Goal: Information Seeking & Learning: Learn about a topic

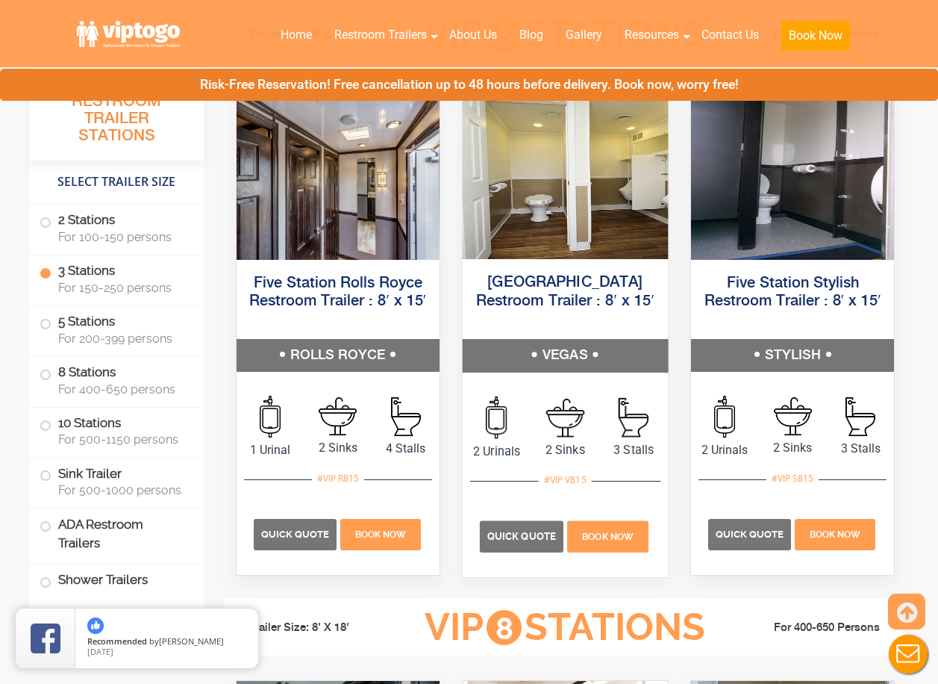
scroll to position [1941, 0]
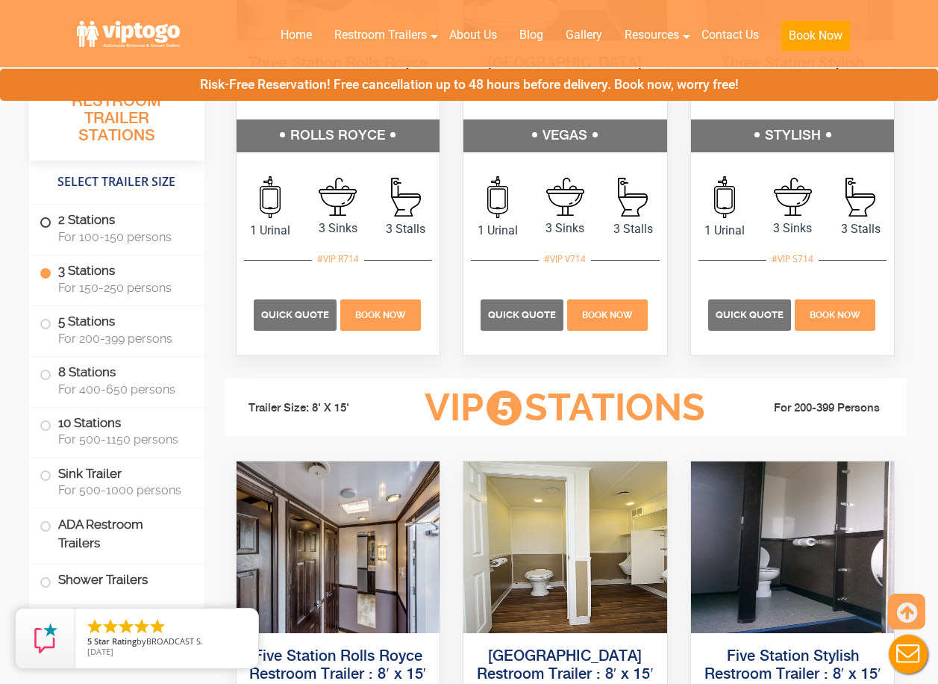
click at [46, 219] on span at bounding box center [46, 222] width 6 height 6
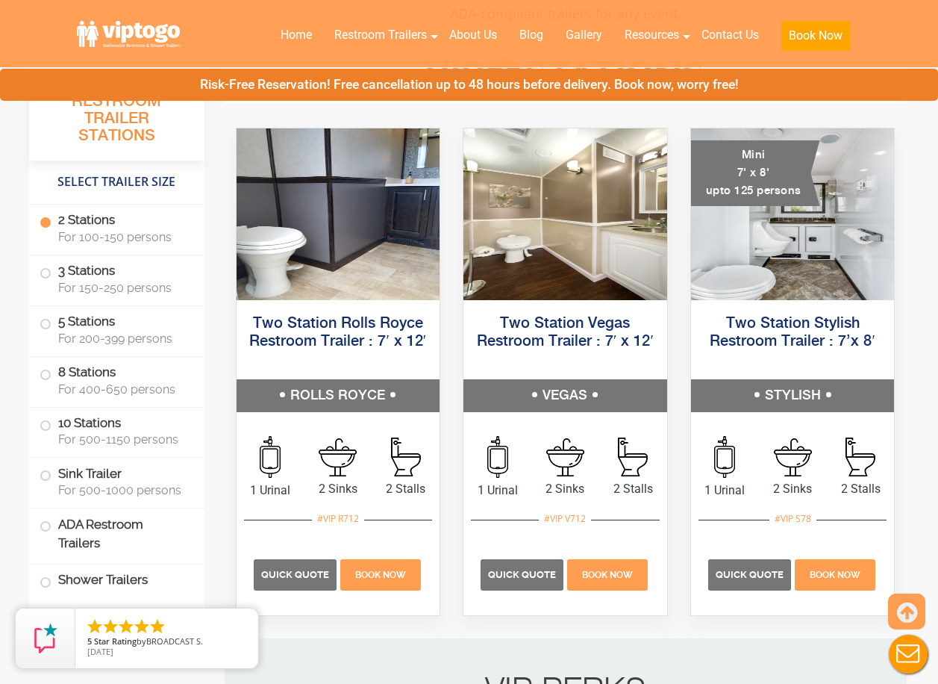
click at [92, 225] on label "2 Stations For 100-150 persons" at bounding box center [117, 228] width 155 height 46
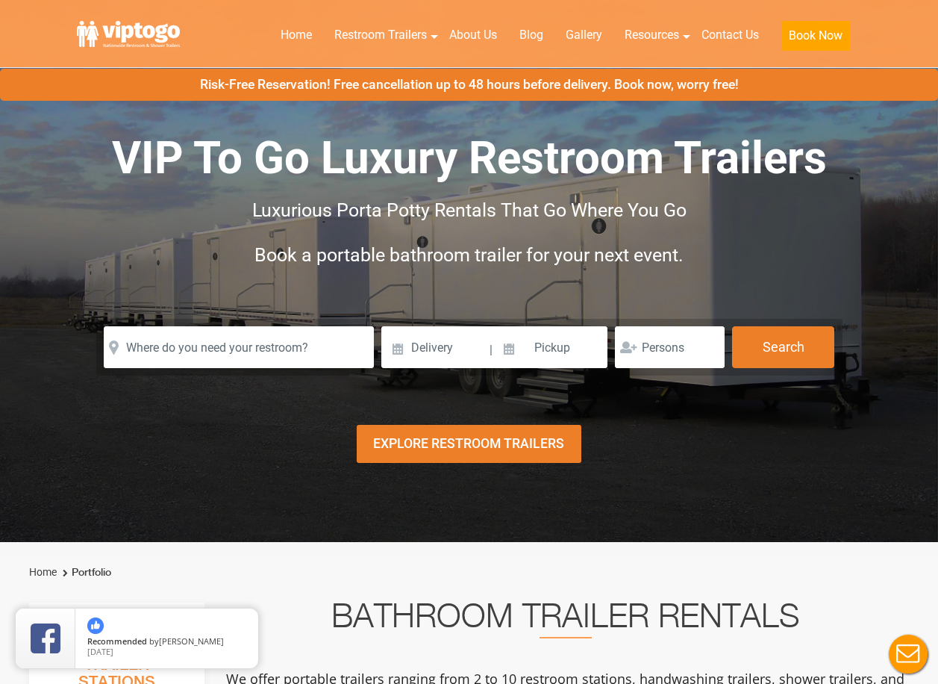
scroll to position [0, 0]
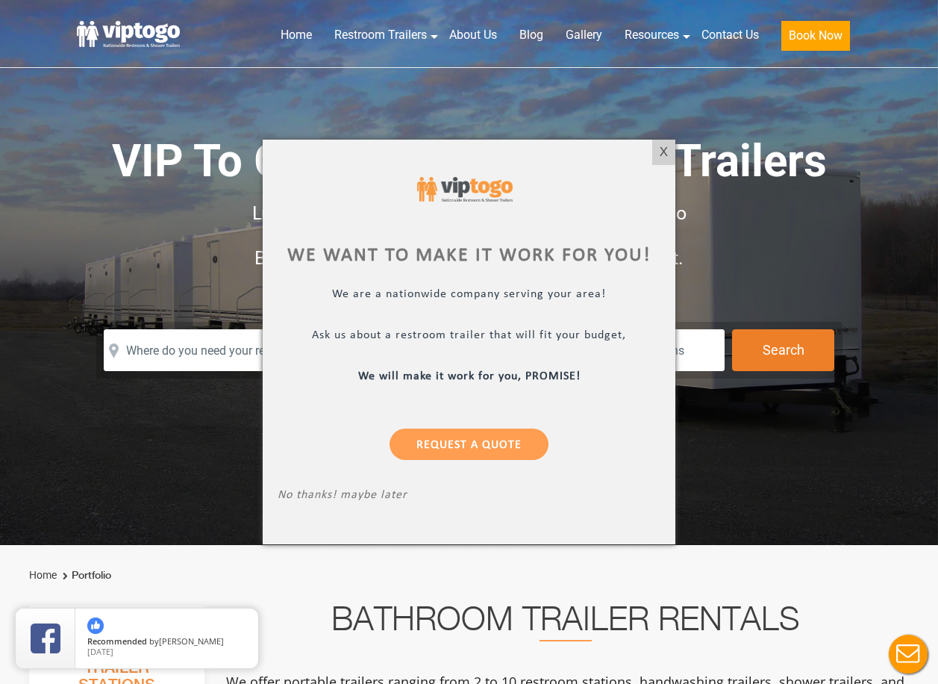
click at [735, 34] on div at bounding box center [469, 342] width 938 height 684
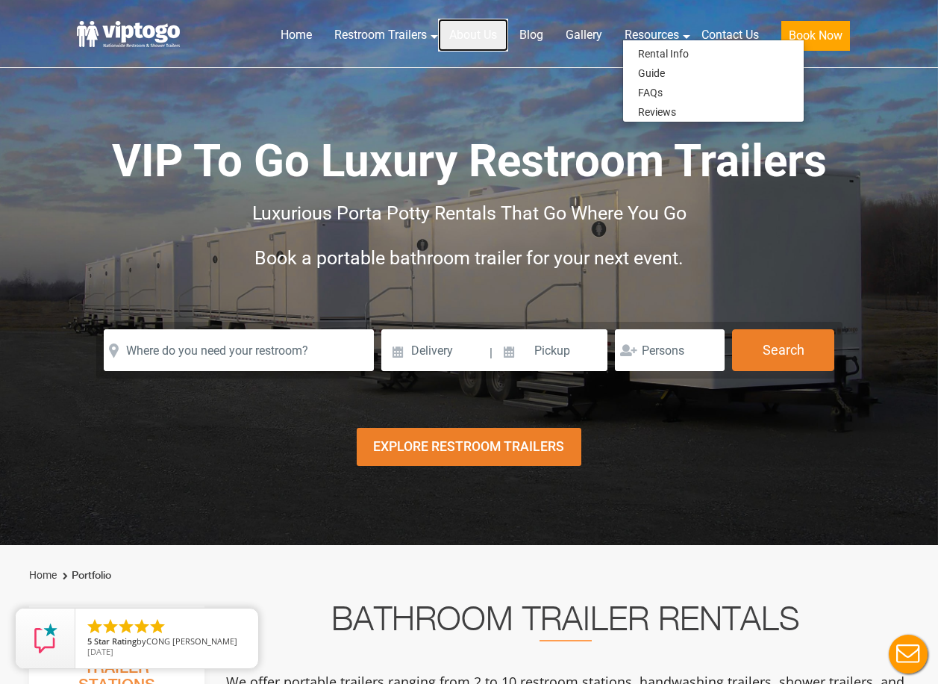
click at [469, 36] on link "About Us" at bounding box center [473, 35] width 70 height 33
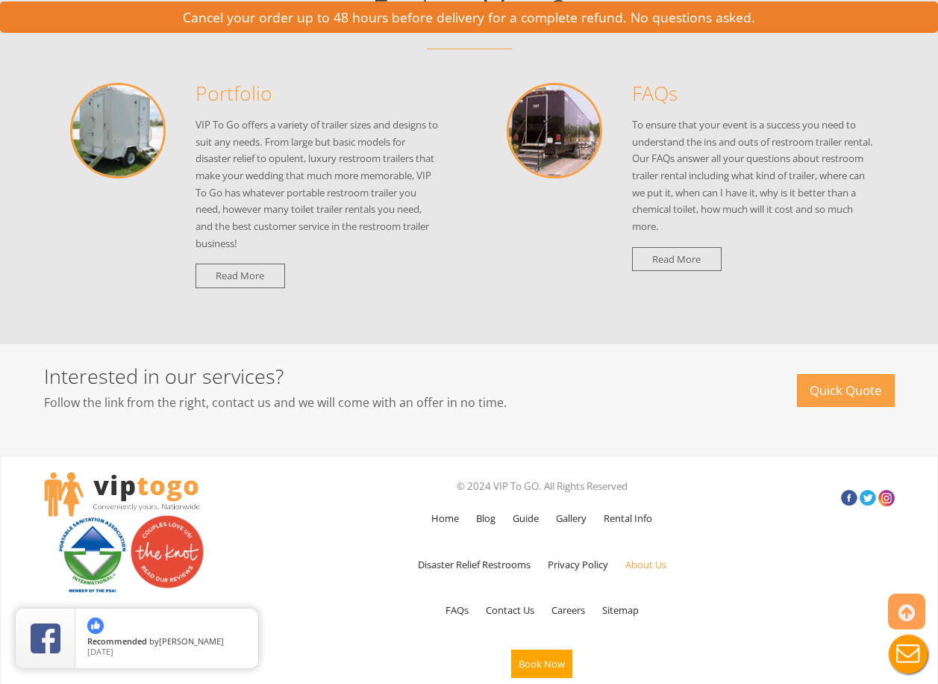
scroll to position [1652, 0]
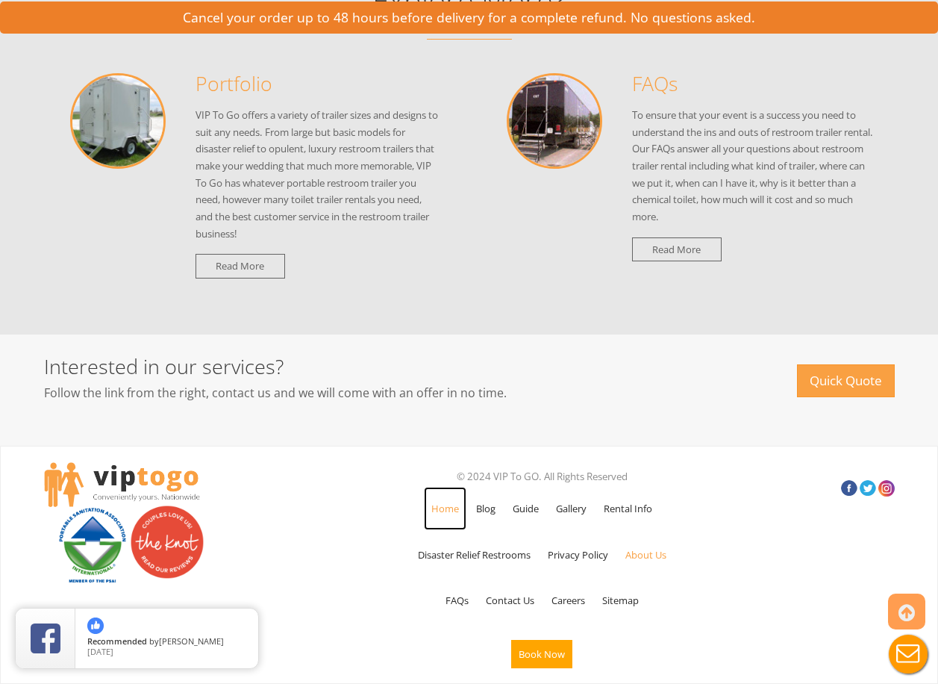
click at [449, 509] on link "Home" at bounding box center [445, 508] width 43 height 43
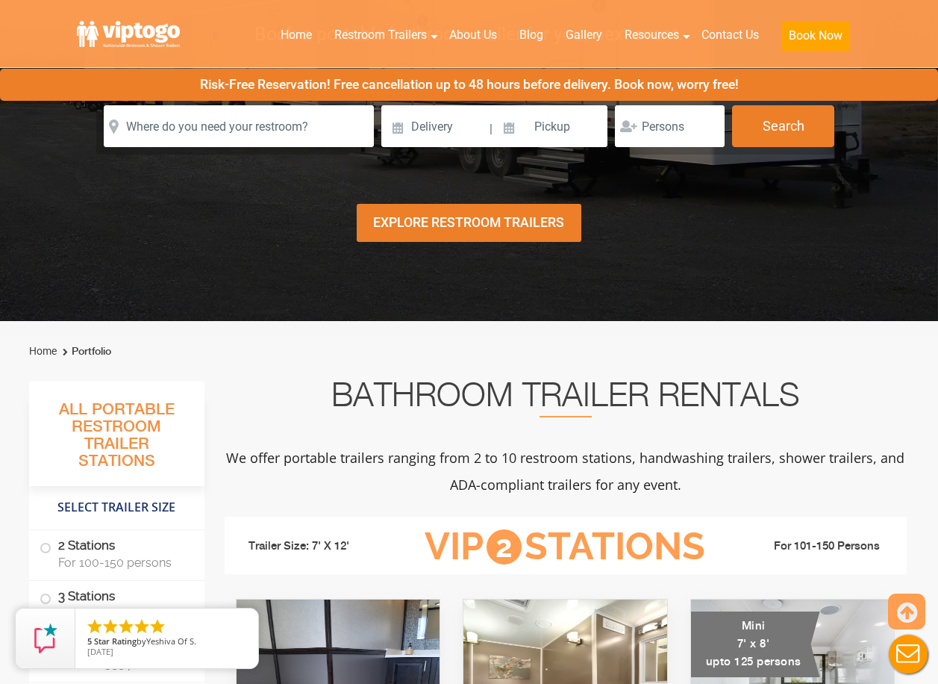
scroll to position [448, 0]
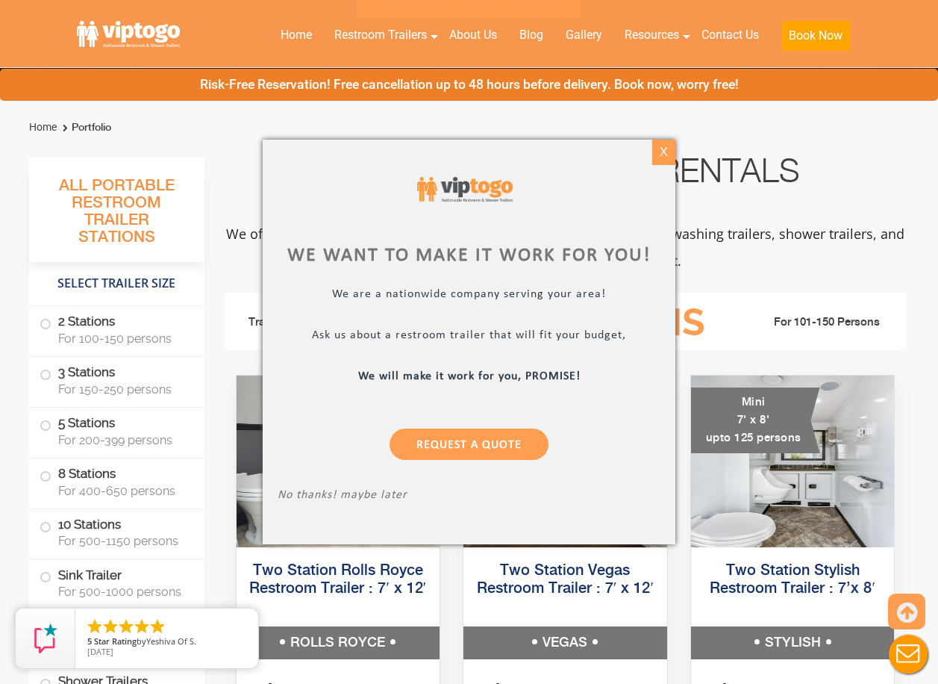
click at [668, 158] on div "X" at bounding box center [663, 152] width 23 height 25
